Goal: Information Seeking & Learning: Find specific fact

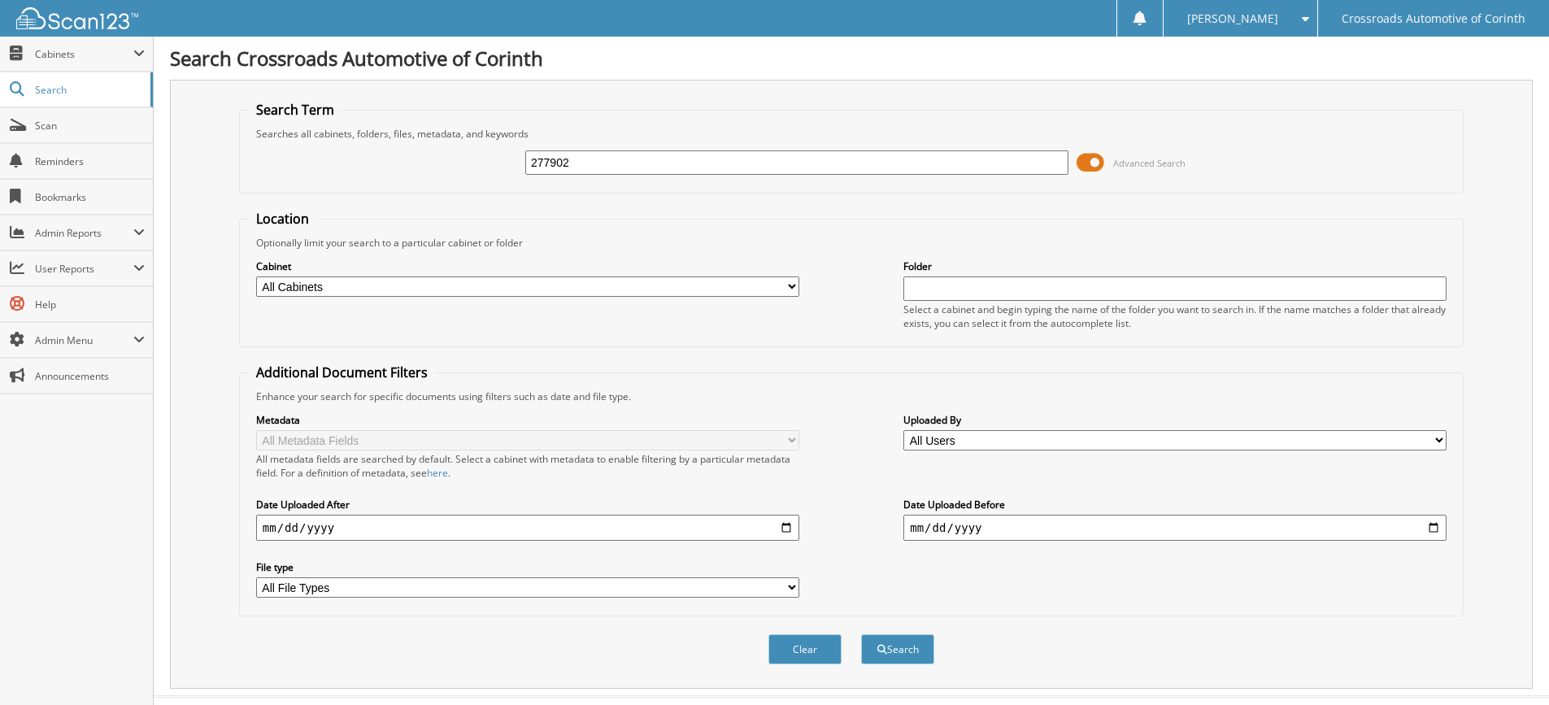
type input "277902"
click at [861, 634] on button "Search" at bounding box center [897, 649] width 73 height 30
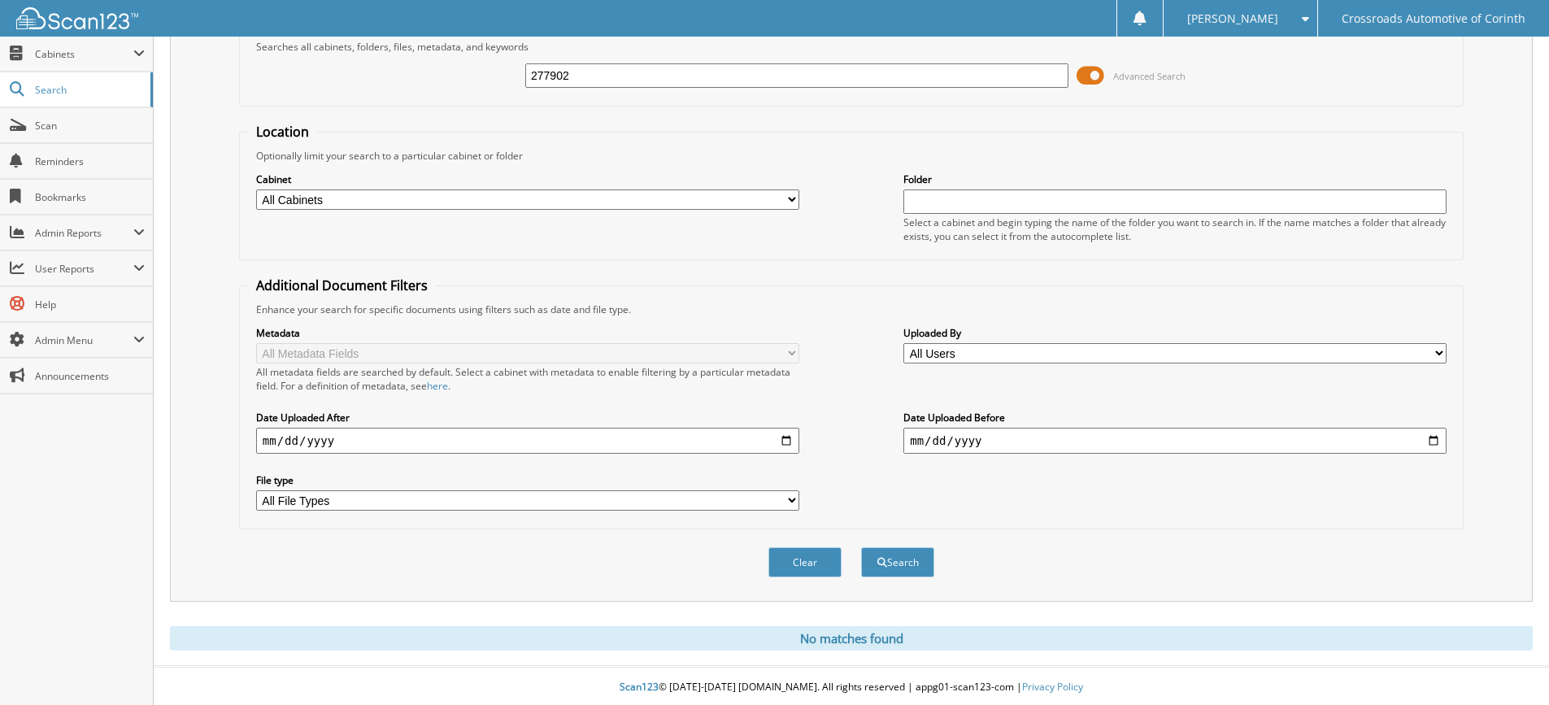
scroll to position [90, 0]
click at [884, 562] on span "submit" at bounding box center [882, 560] width 10 height 10
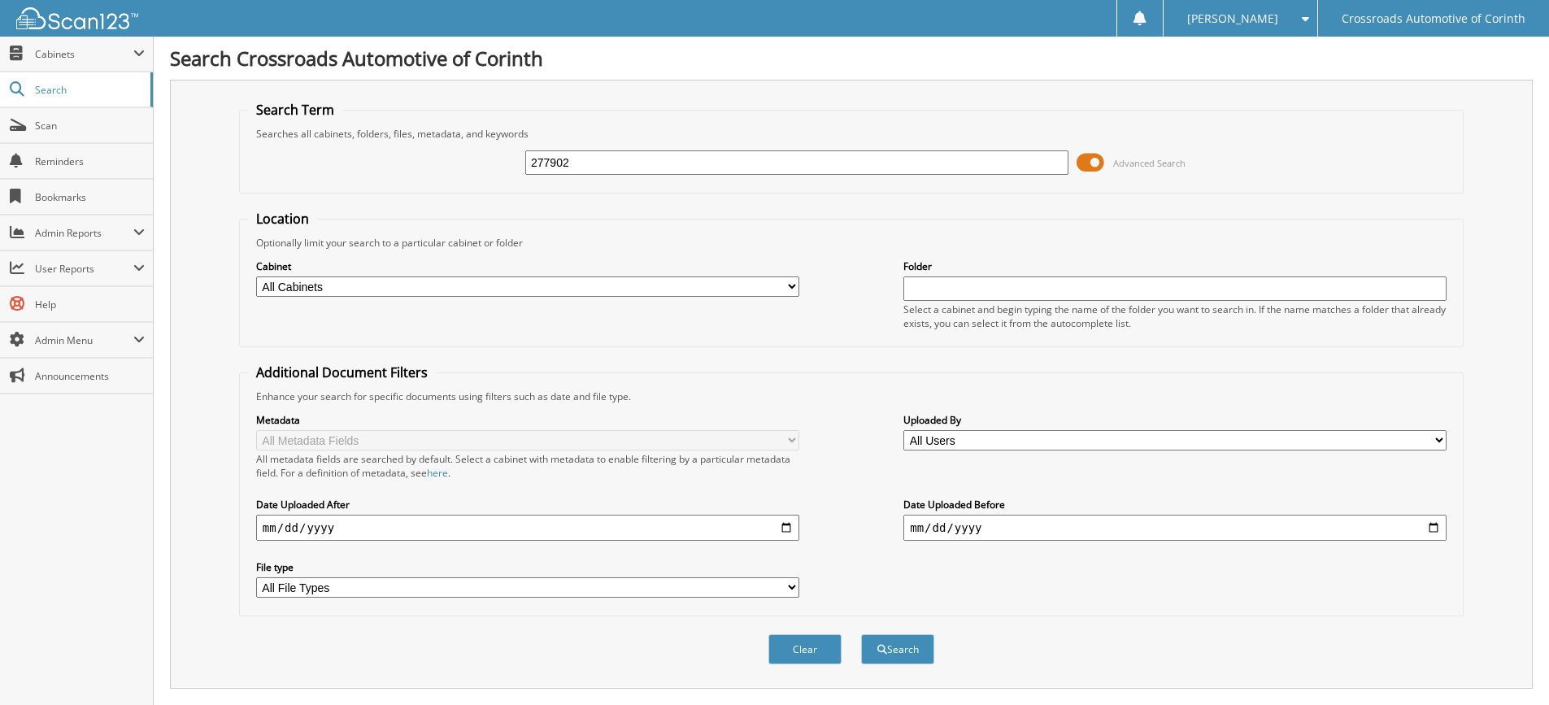
click at [72, 15] on img at bounding box center [77, 18] width 122 height 22
